Goal: Information Seeking & Learning: Compare options

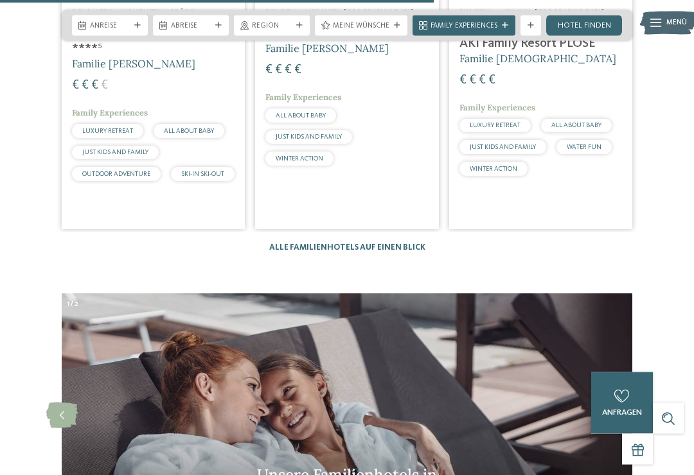
scroll to position [2835, 0]
click at [383, 243] on link "Alle Familienhotels auf einen Blick" at bounding box center [347, 247] width 156 height 8
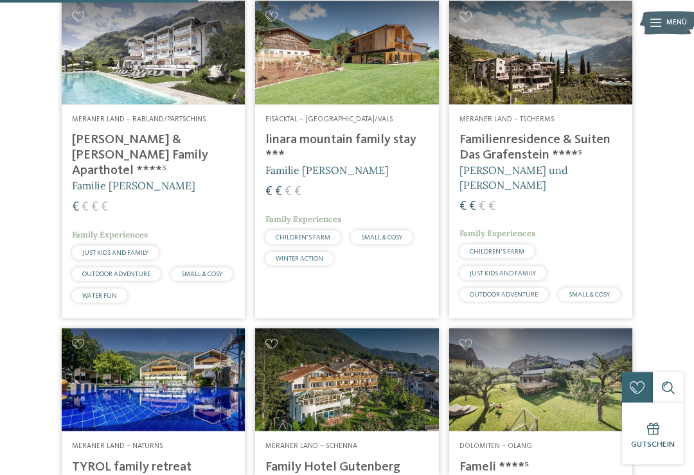
scroll to position [929, 0]
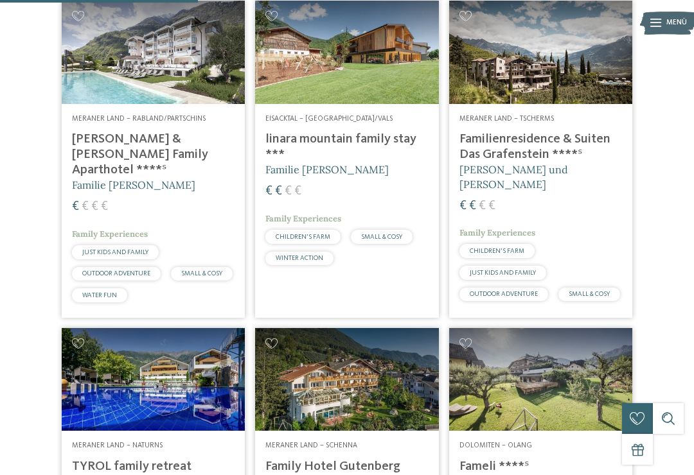
click at [516, 162] on h4 "Familienresidence & Suiten Das Grafenstein ****ˢ" at bounding box center [540, 147] width 162 height 31
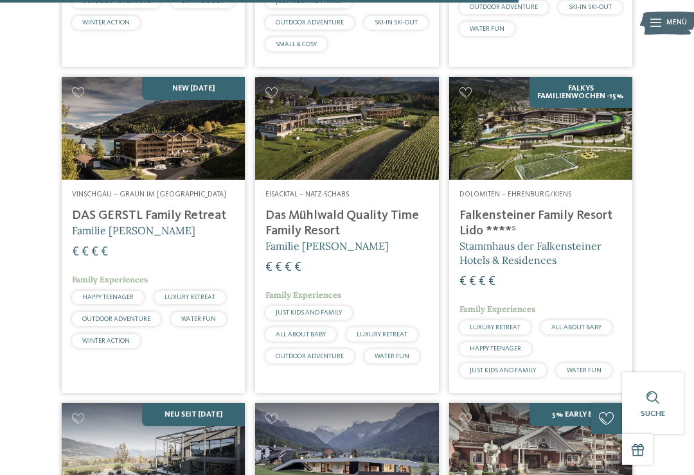
scroll to position [2435, 0]
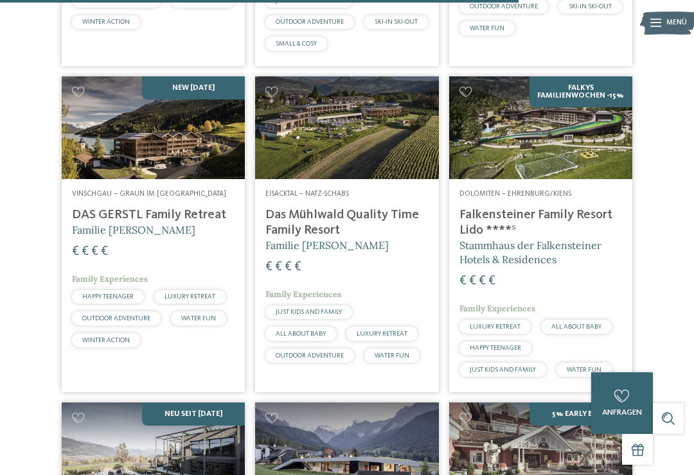
click at [187, 223] on h4 "DAS GERSTL Family Retreat" at bounding box center [153, 214] width 162 height 15
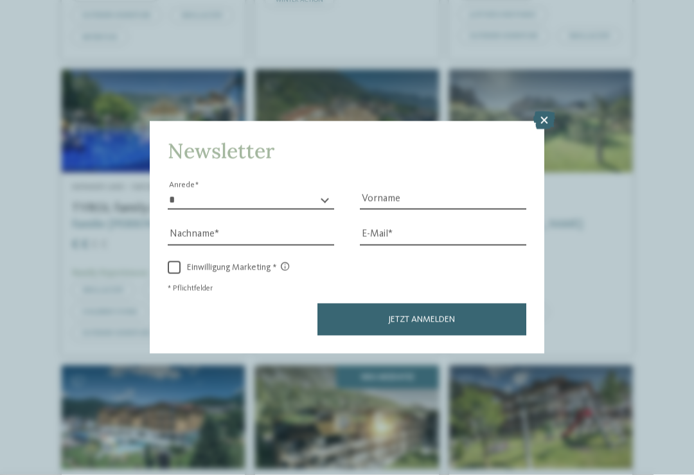
scroll to position [1189, 0]
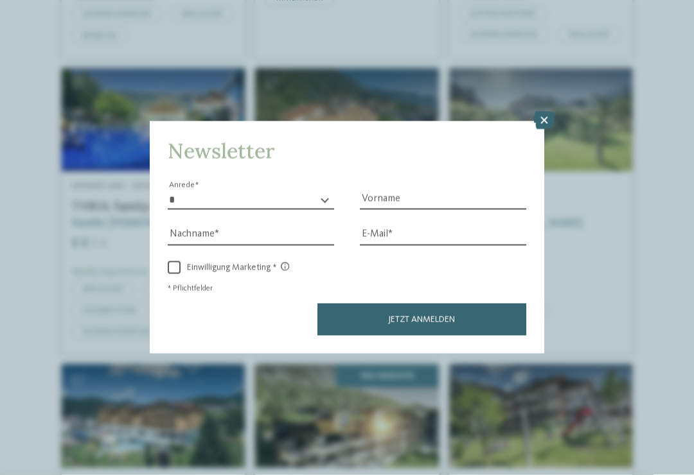
click at [548, 112] on icon at bounding box center [544, 121] width 22 height 18
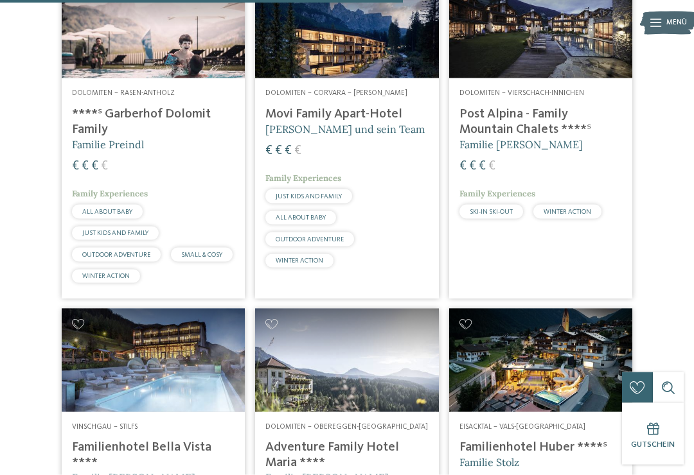
scroll to position [1891, 0]
click at [541, 137] on h4 "Post Alpina - Family Mountain Chalets ****ˢ" at bounding box center [540, 121] width 162 height 31
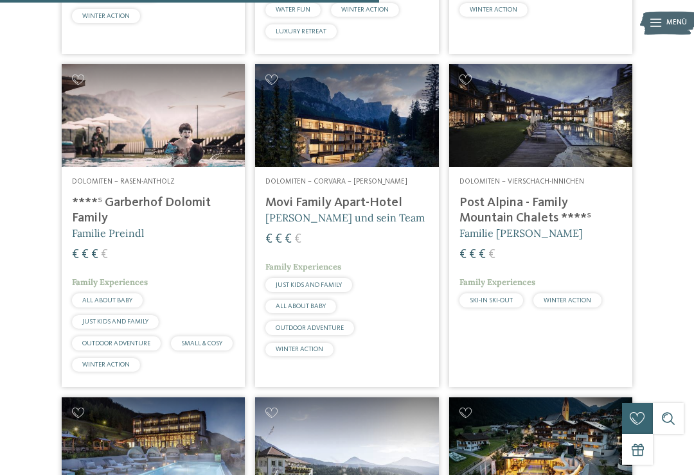
scroll to position [1803, 0]
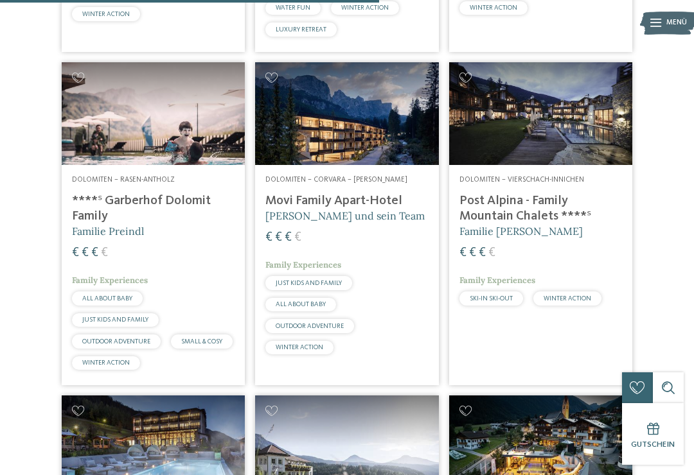
click at [166, 224] on h4 "****ˢ Garberhof Dolomit Family" at bounding box center [153, 208] width 162 height 31
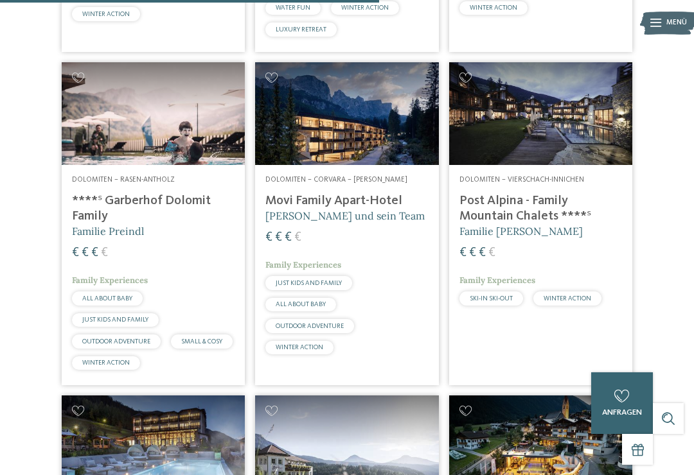
scroll to position [0, 0]
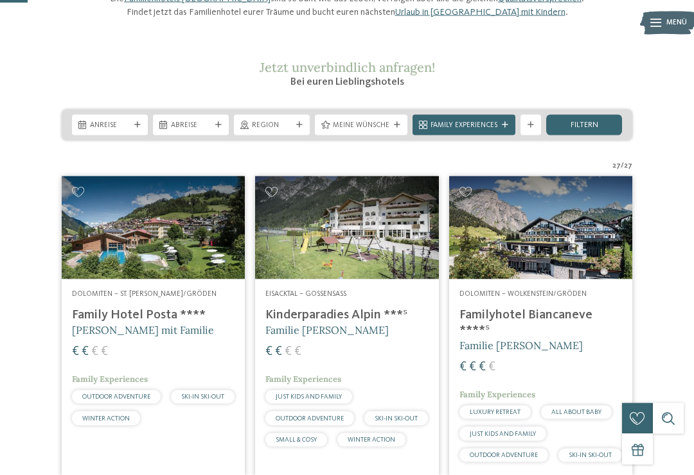
click at [389, 136] on div "Meine Wünsche" at bounding box center [361, 125] width 92 height 21
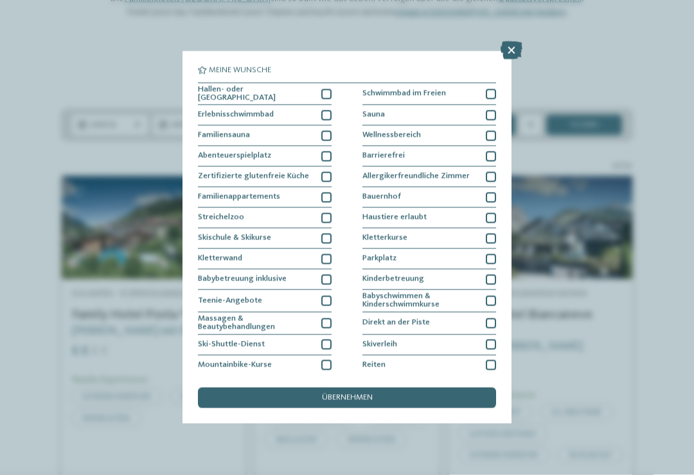
scroll to position [130, 0]
click at [319, 113] on div "Erlebnisschwimmbad" at bounding box center [265, 115] width 134 height 21
click at [342, 394] on span "übernehmen" at bounding box center [347, 398] width 51 height 8
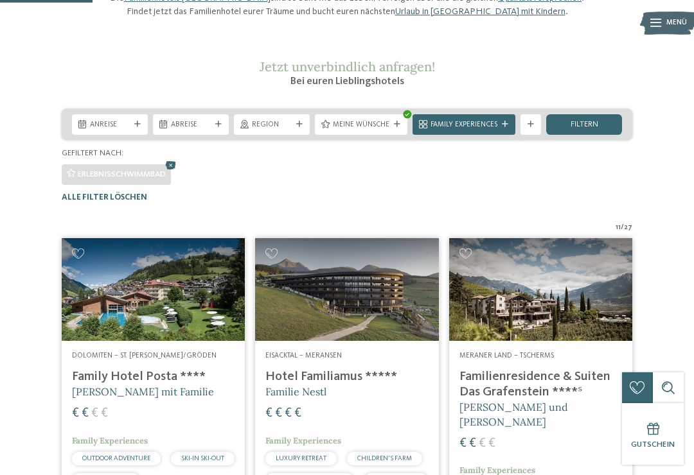
scroll to position [315, 0]
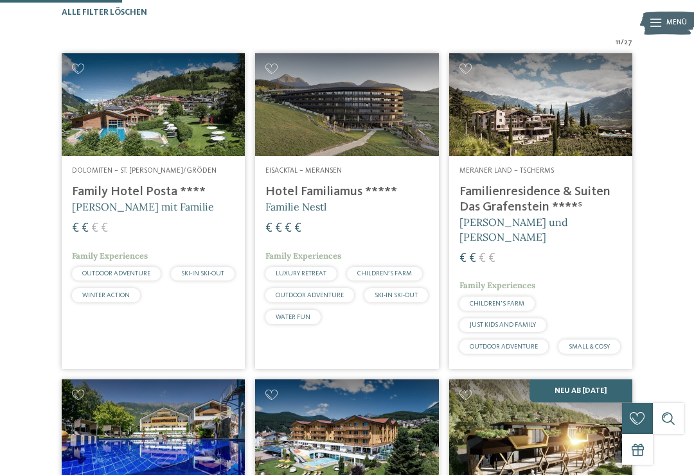
click at [333, 200] on div "Eisacktal – Meransen Hotel Familiamus ***** Familie Nestl € € € € Family Experi…" at bounding box center [346, 247] width 183 height 183
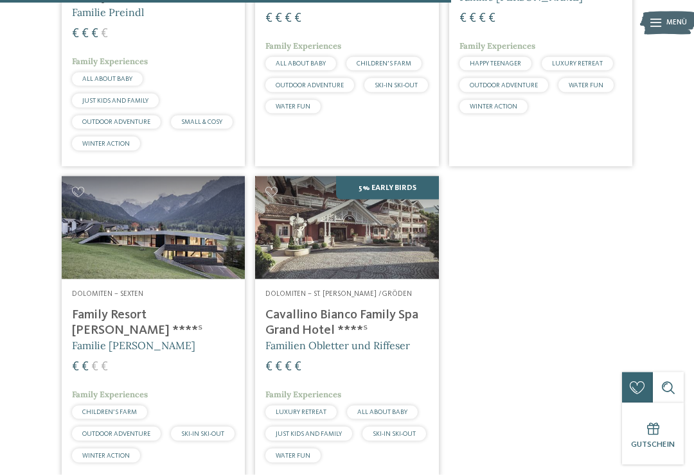
scroll to position [1164, 0]
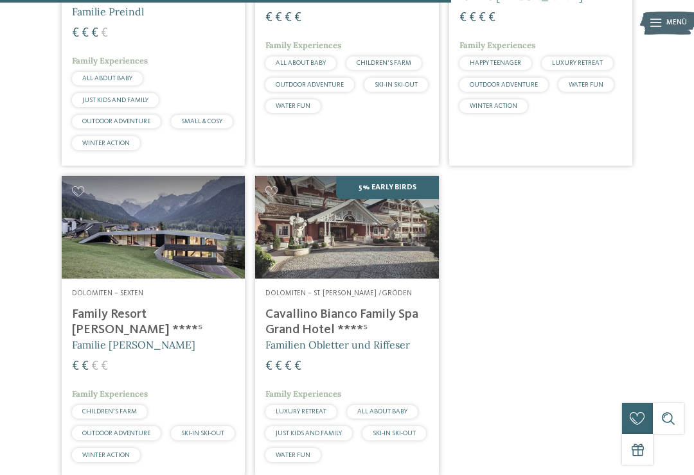
click at [150, 338] on h4 "Family Resort Rainer ****ˢ" at bounding box center [153, 322] width 162 height 31
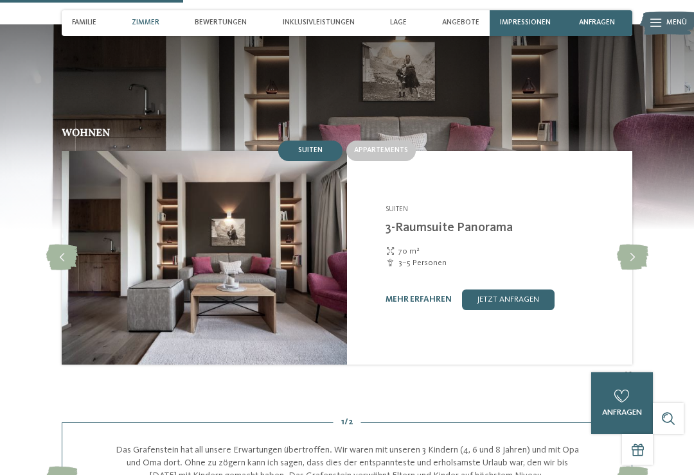
scroll to position [880, 0]
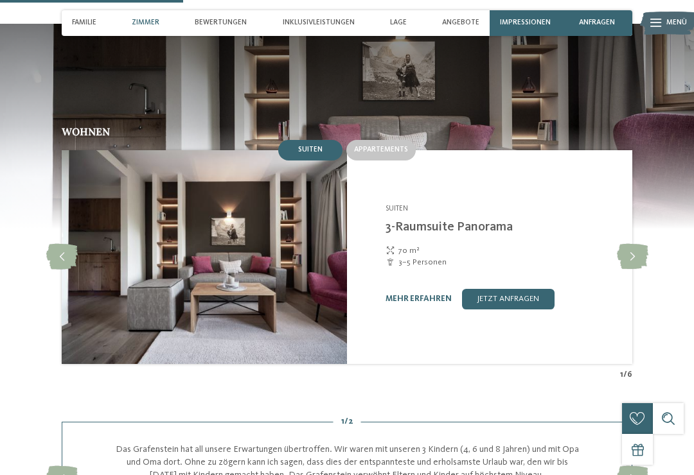
click at [620, 244] on icon at bounding box center [632, 257] width 31 height 26
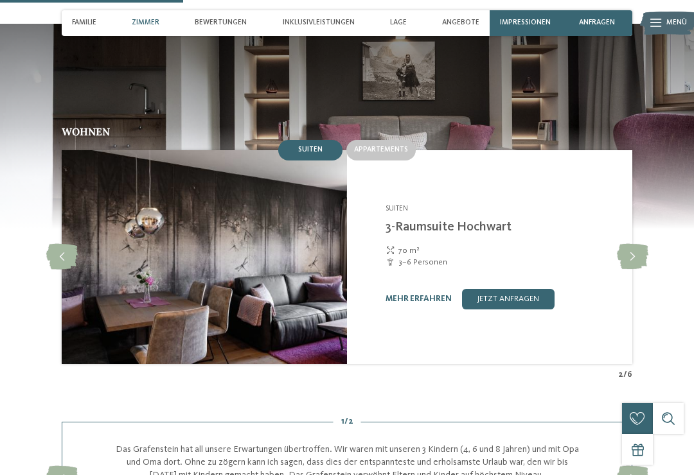
click at [634, 244] on icon at bounding box center [632, 257] width 31 height 26
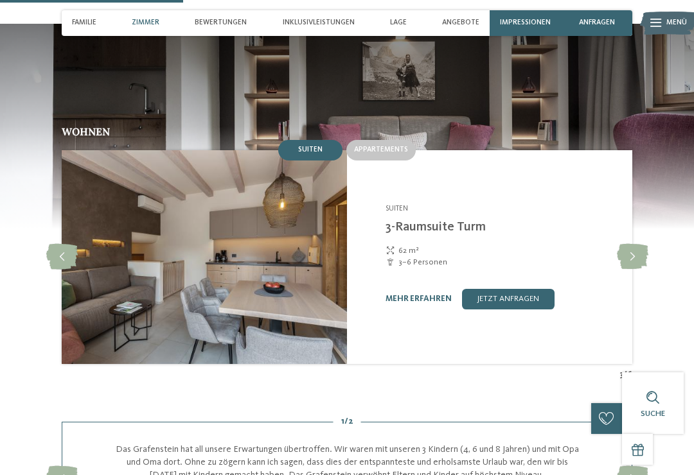
click at [647, 244] on icon at bounding box center [632, 257] width 31 height 26
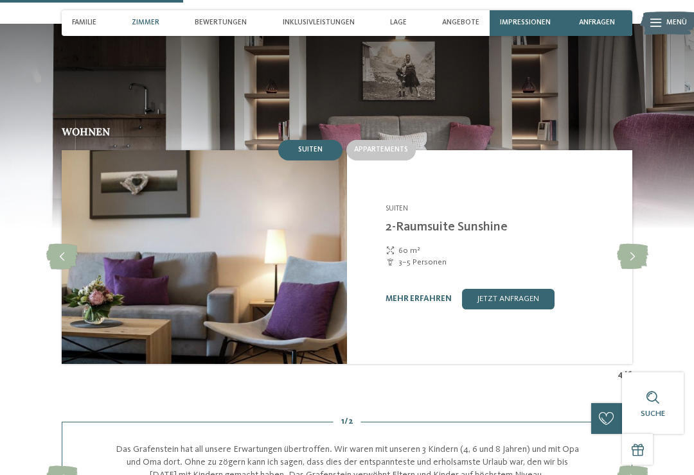
click at [647, 244] on icon at bounding box center [632, 257] width 31 height 26
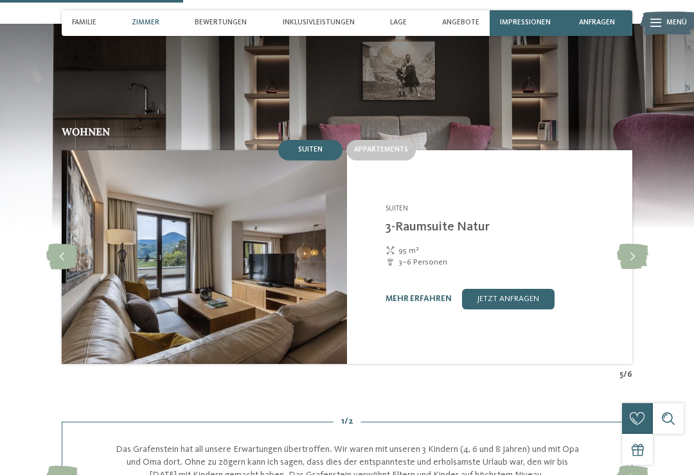
click at [647, 244] on icon at bounding box center [632, 257] width 31 height 26
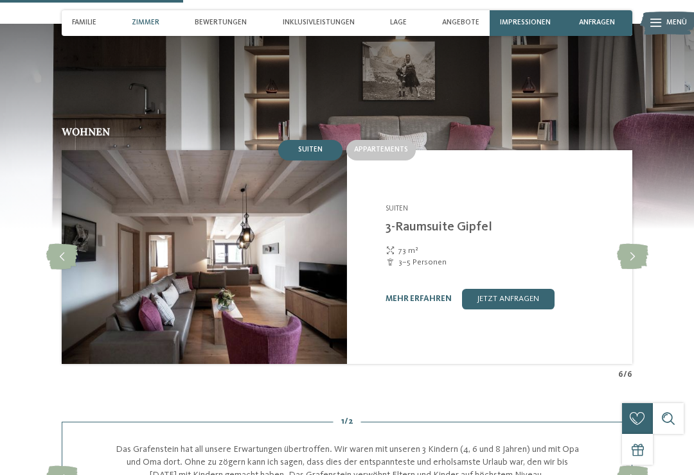
click at [646, 244] on icon at bounding box center [632, 257] width 31 height 26
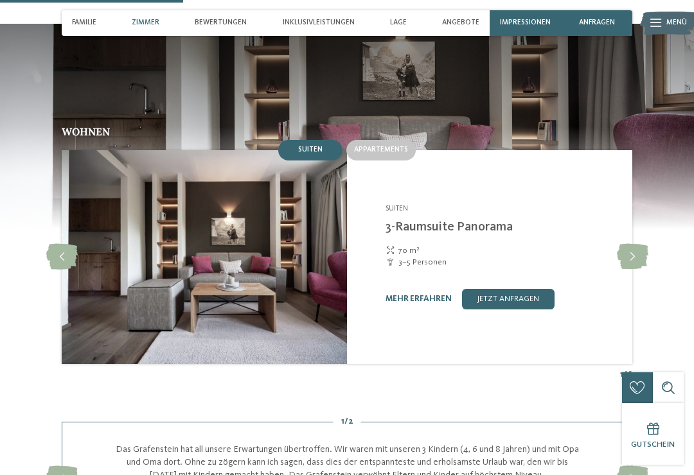
click at [643, 244] on icon at bounding box center [632, 257] width 31 height 26
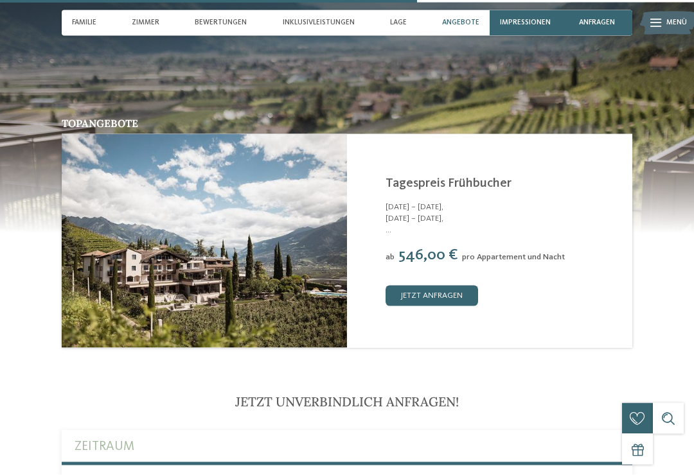
scroll to position [2004, 0]
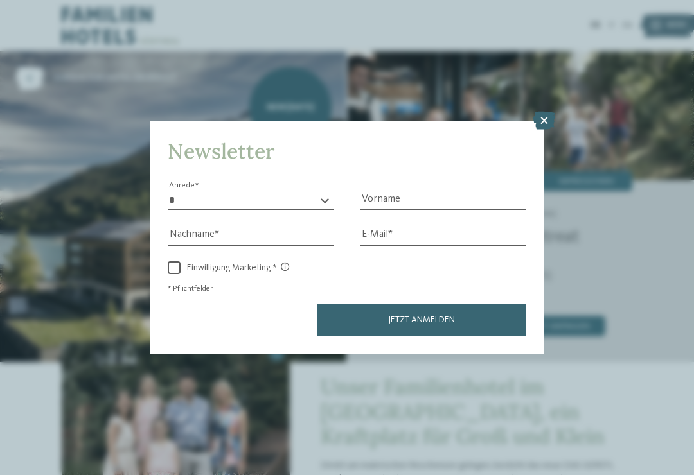
click at [546, 112] on icon at bounding box center [544, 121] width 22 height 18
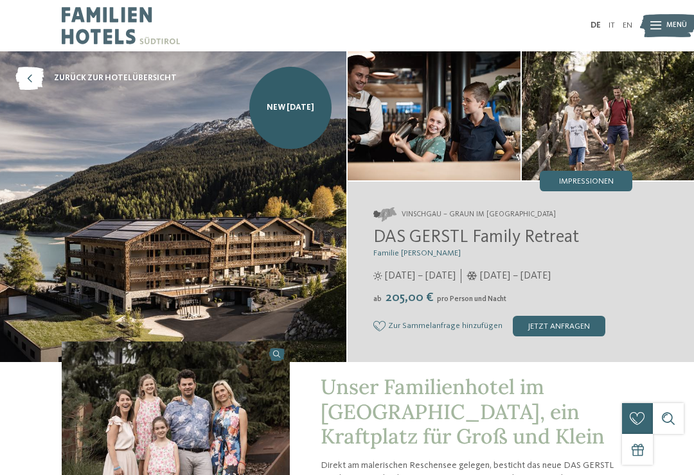
click at [541, 74] on img at bounding box center [607, 115] width 173 height 129
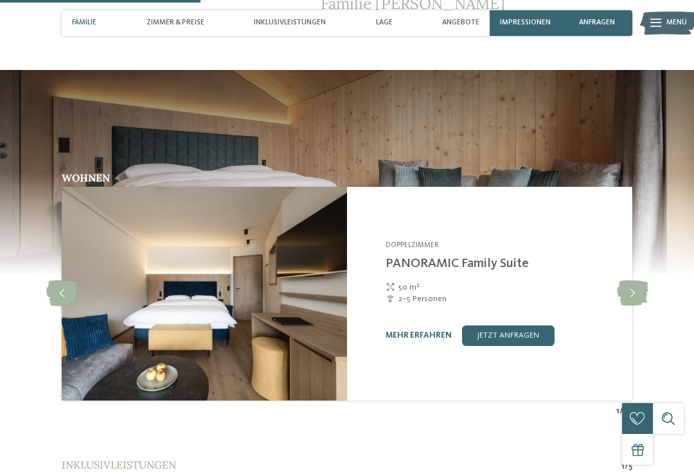
scroll to position [993, 0]
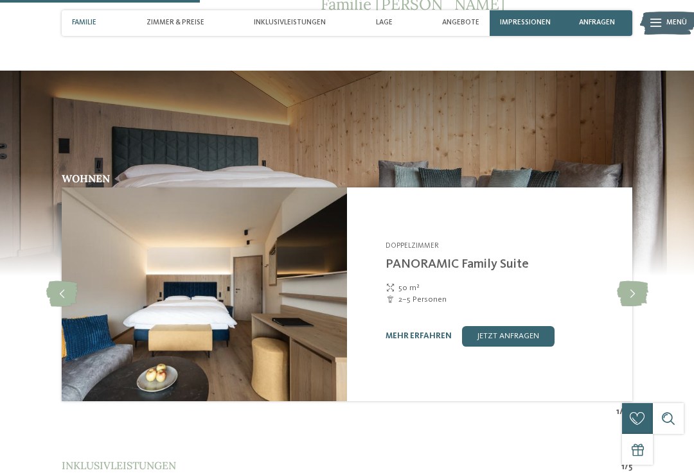
click at [635, 281] on icon at bounding box center [632, 294] width 31 height 26
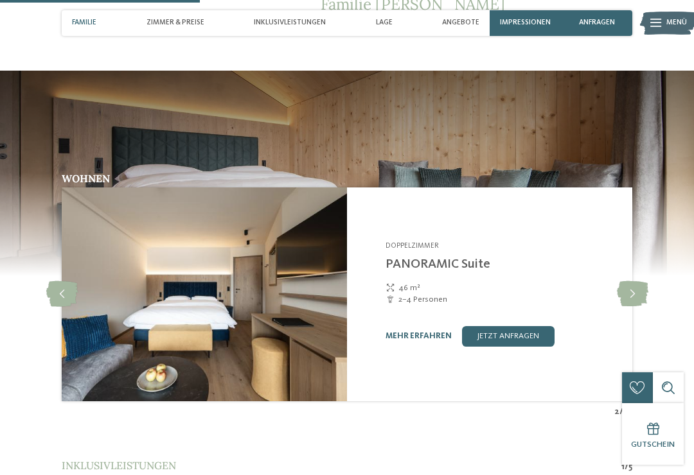
click at [634, 281] on icon at bounding box center [632, 294] width 31 height 26
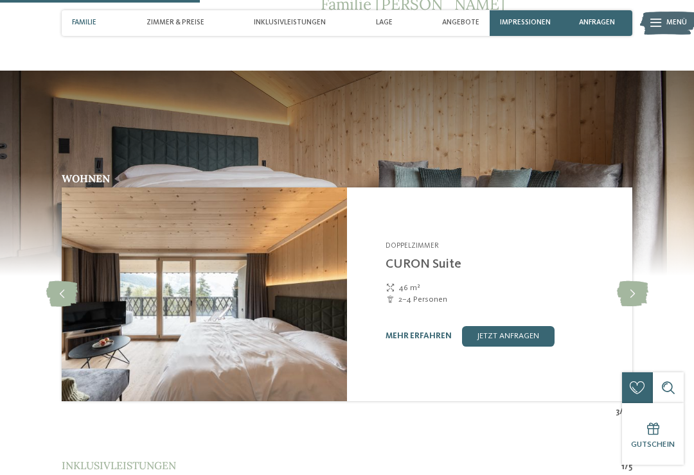
click at [633, 281] on icon at bounding box center [632, 294] width 31 height 26
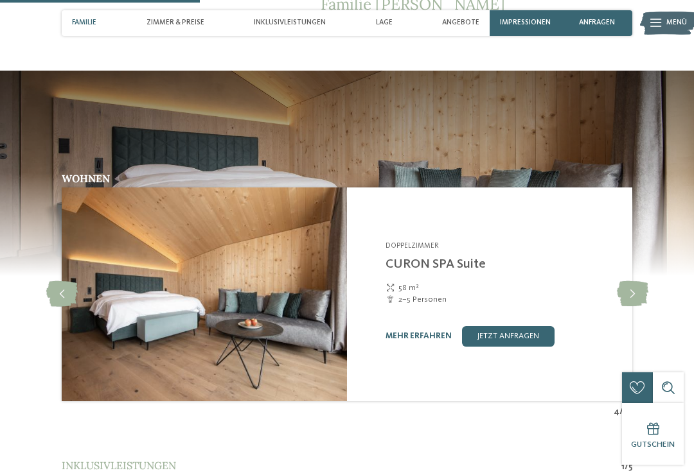
click at [633, 282] on icon at bounding box center [632, 294] width 31 height 26
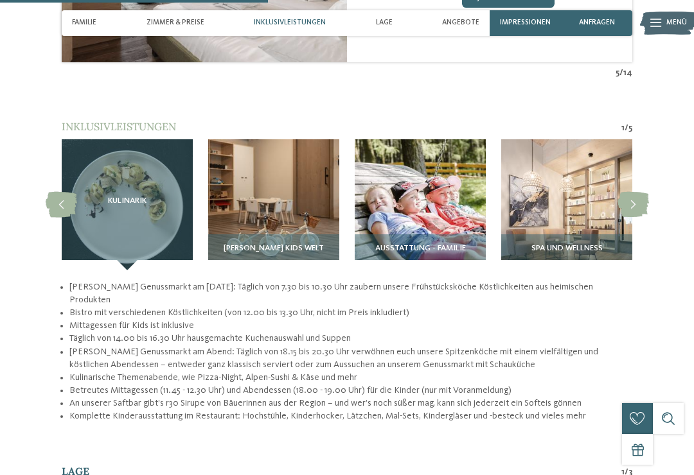
scroll to position [1333, 0]
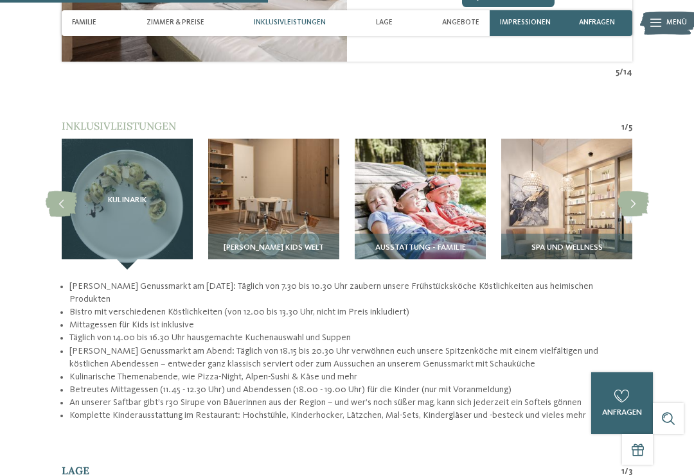
click at [285, 234] on div "GERSTI’s Kids Welt" at bounding box center [273, 252] width 131 height 36
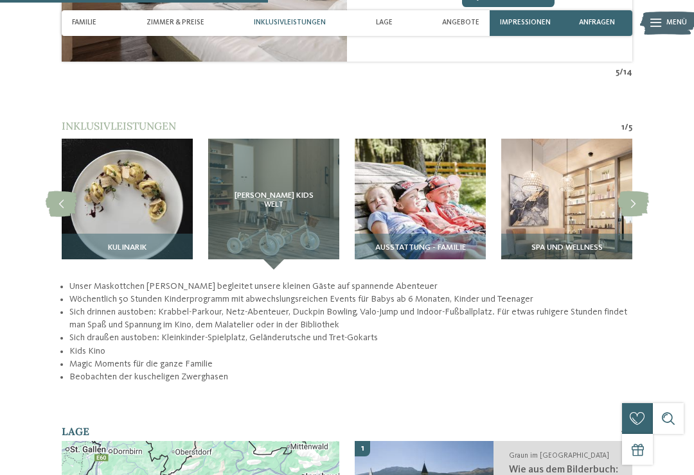
click at [286, 195] on span "GERSTI’s Kids Welt" at bounding box center [274, 200] width 90 height 18
click at [428, 213] on img at bounding box center [419, 204] width 131 height 131
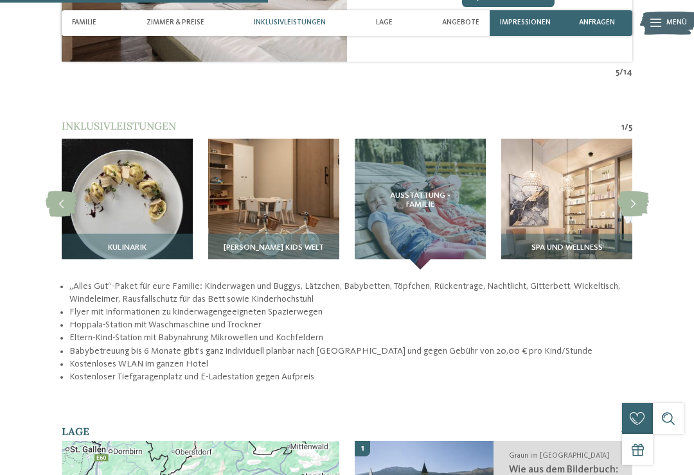
click at [600, 221] on img at bounding box center [566, 204] width 131 height 131
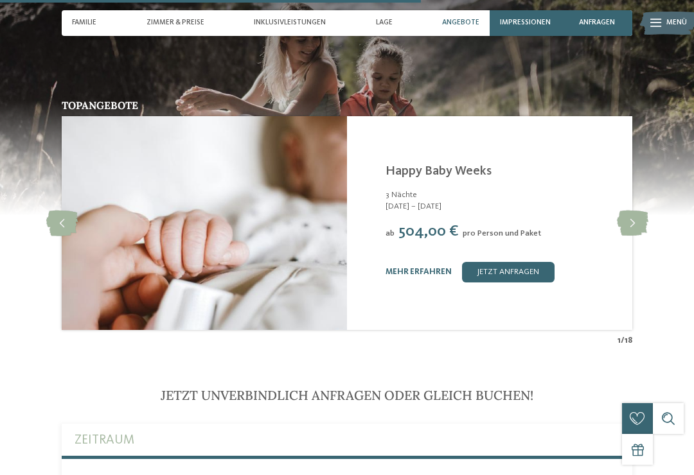
scroll to position [2099, 0]
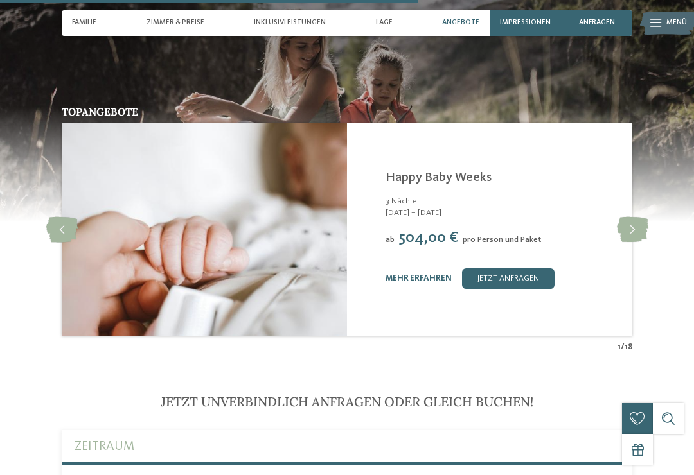
click at [638, 225] on icon at bounding box center [632, 230] width 31 height 26
click at [633, 220] on icon at bounding box center [632, 230] width 31 height 26
click at [634, 218] on icon at bounding box center [632, 230] width 31 height 26
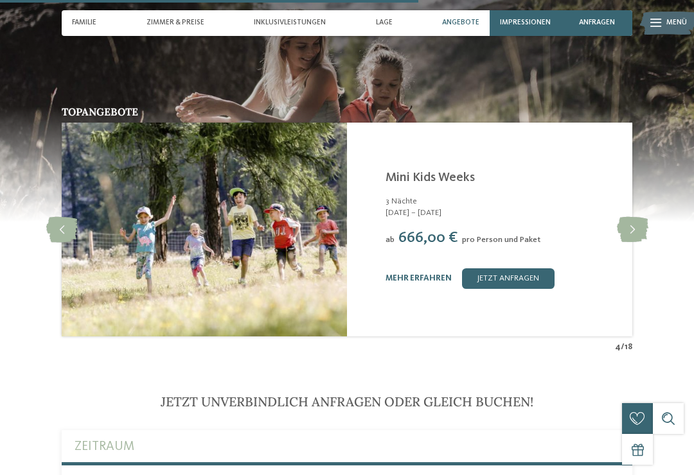
click at [629, 220] on icon at bounding box center [632, 230] width 31 height 26
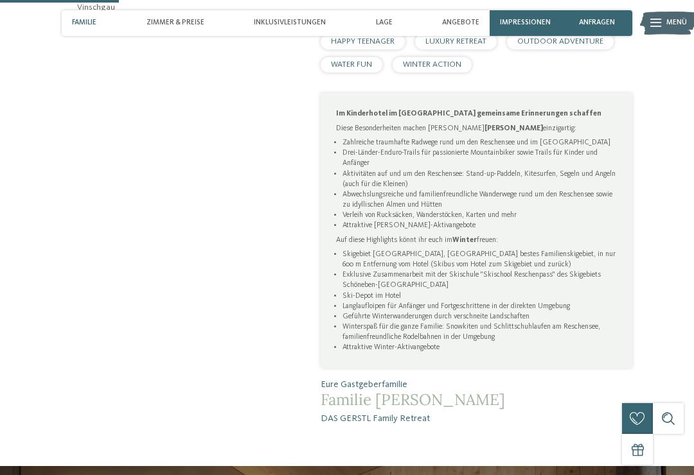
click at [288, 25] on span "Inklusivleistungen" at bounding box center [290, 23] width 72 height 8
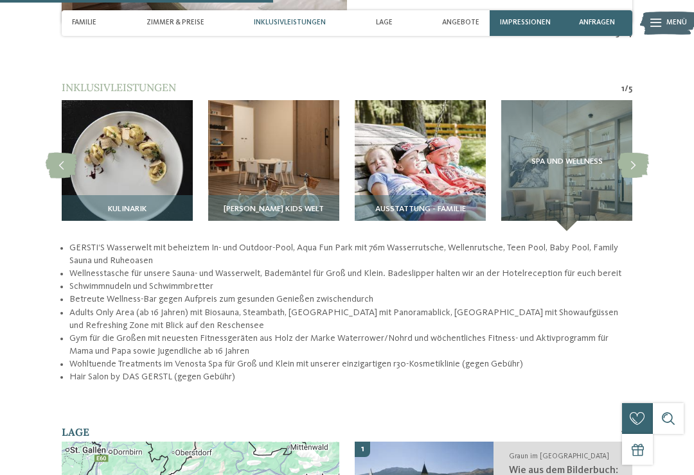
scroll to position [1372, 0]
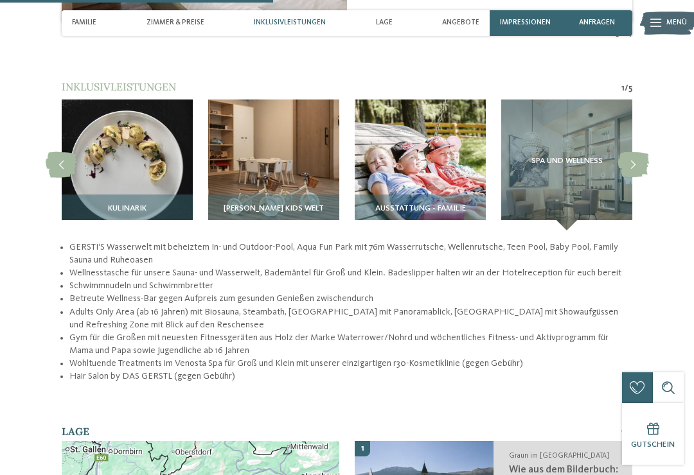
click at [121, 184] on img at bounding box center [127, 165] width 131 height 131
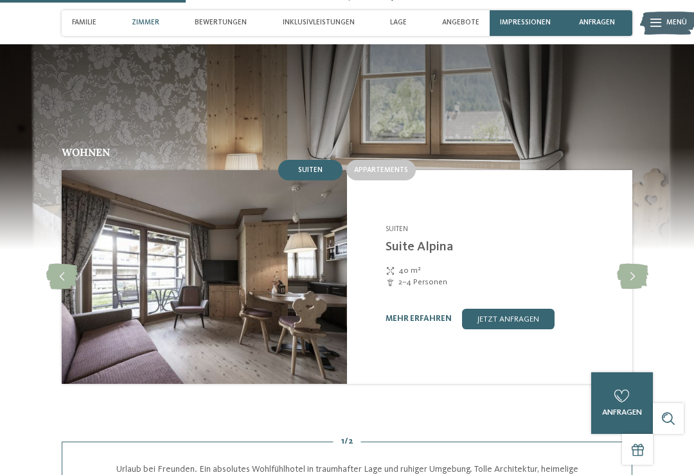
scroll to position [976, 0]
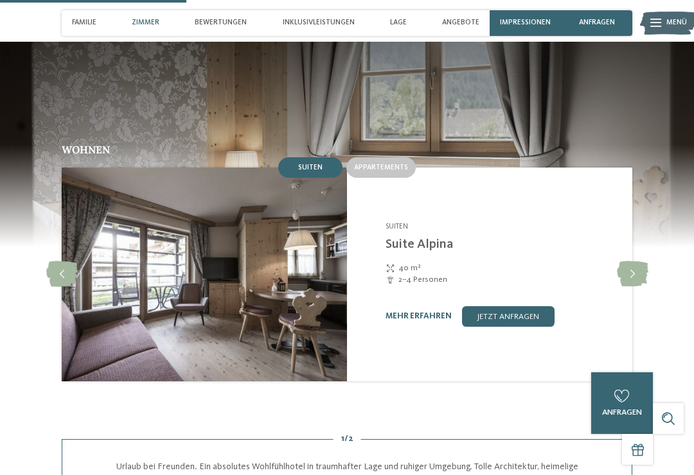
click at [624, 261] on icon at bounding box center [632, 274] width 31 height 26
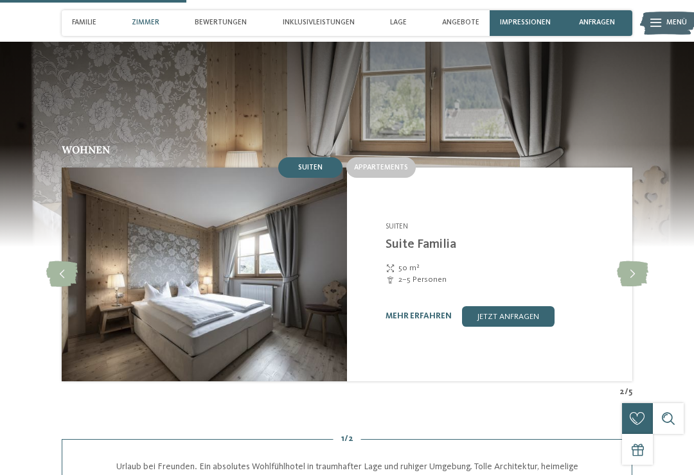
click at [629, 261] on icon at bounding box center [632, 274] width 31 height 26
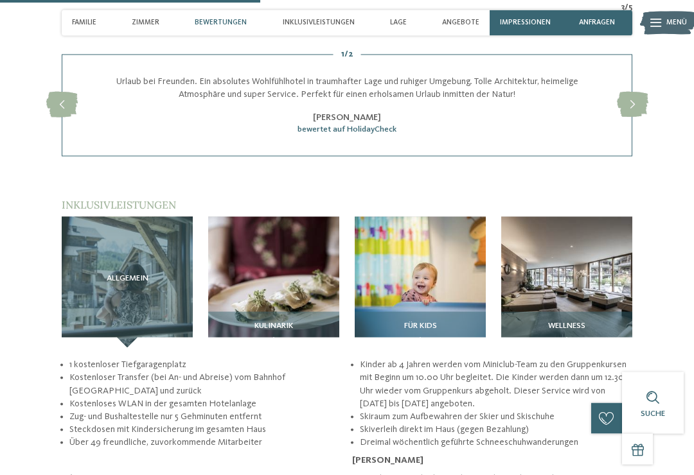
scroll to position [1361, 0]
click at [442, 268] on img at bounding box center [419, 281] width 131 height 131
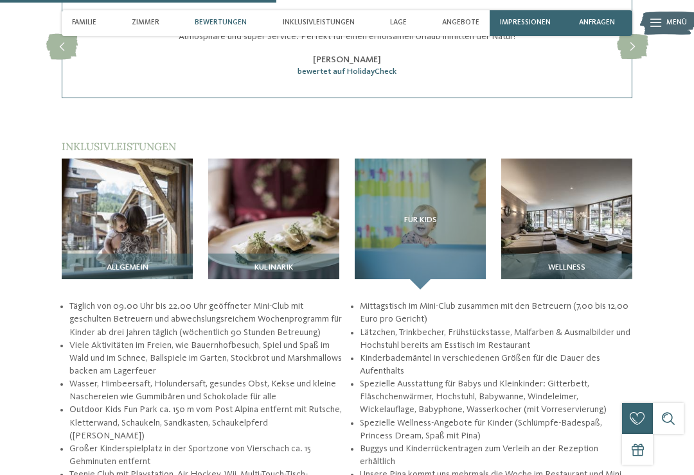
scroll to position [1383, 0]
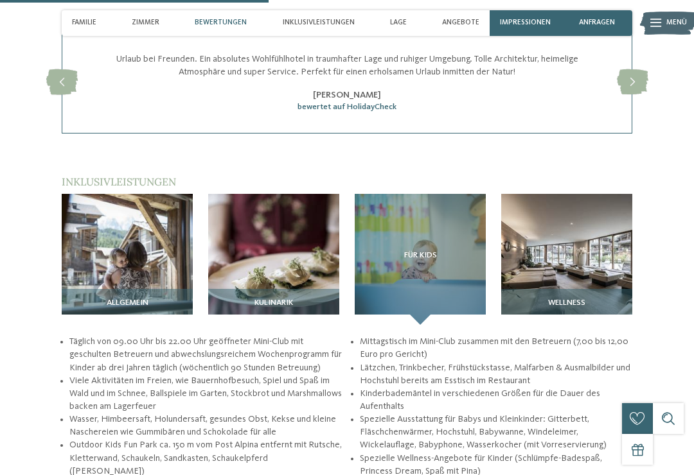
click at [578, 245] on img at bounding box center [566, 259] width 131 height 131
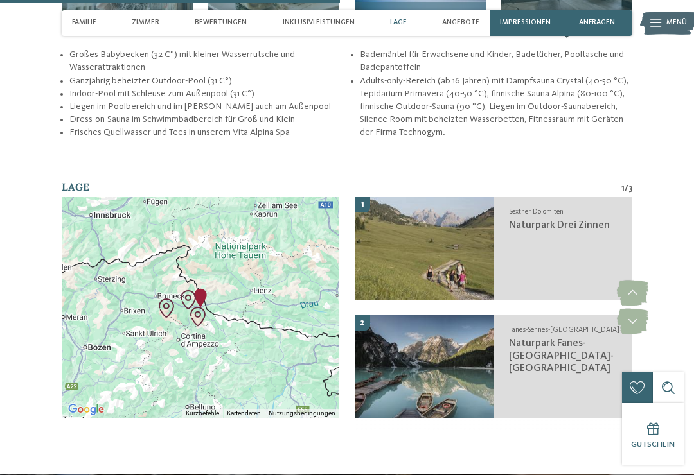
scroll to position [1671, 0]
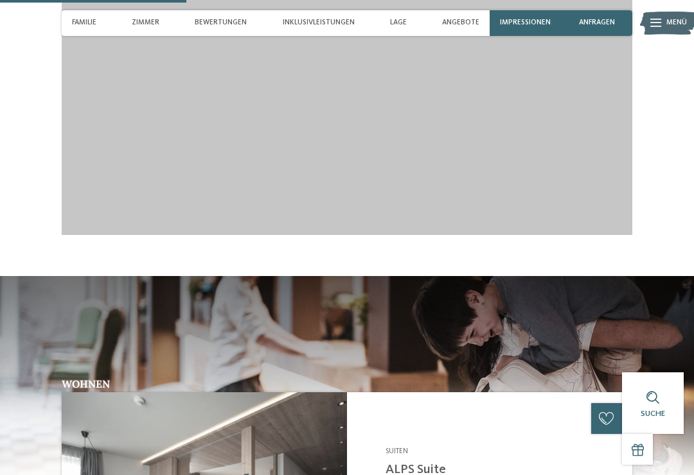
scroll to position [1142, 0]
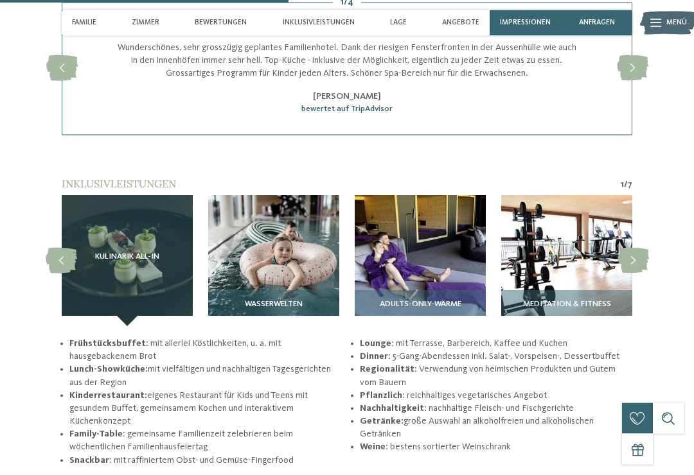
scroll to position [1549, 0]
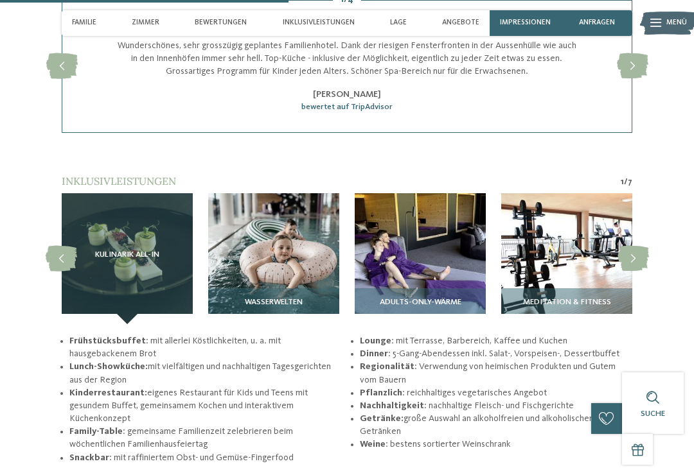
click at [291, 290] on img at bounding box center [273, 258] width 131 height 131
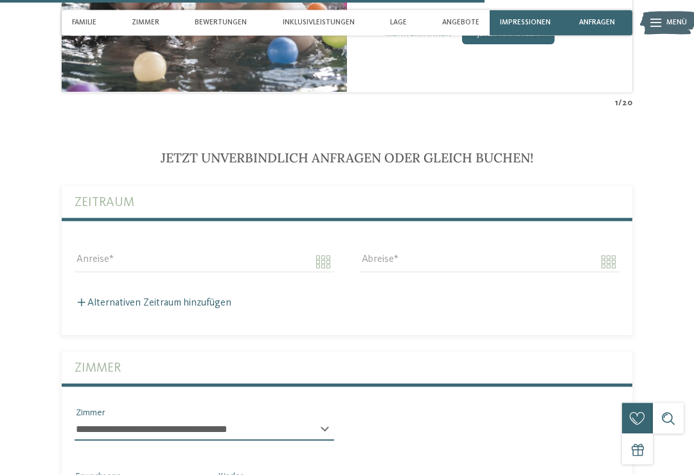
scroll to position [2574, 0]
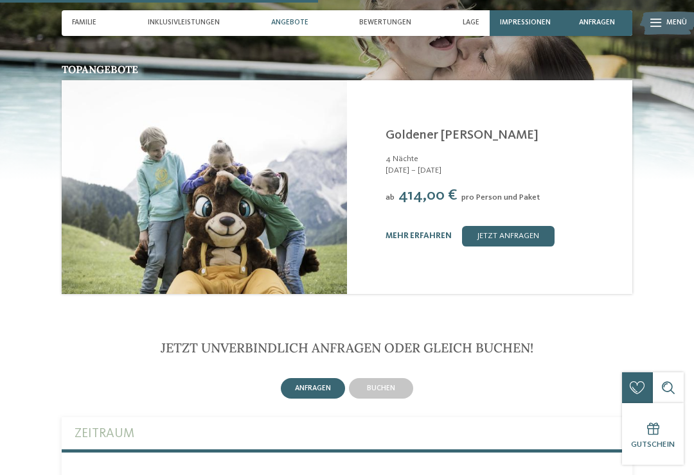
scroll to position [1460, 0]
